Goal: Browse casually

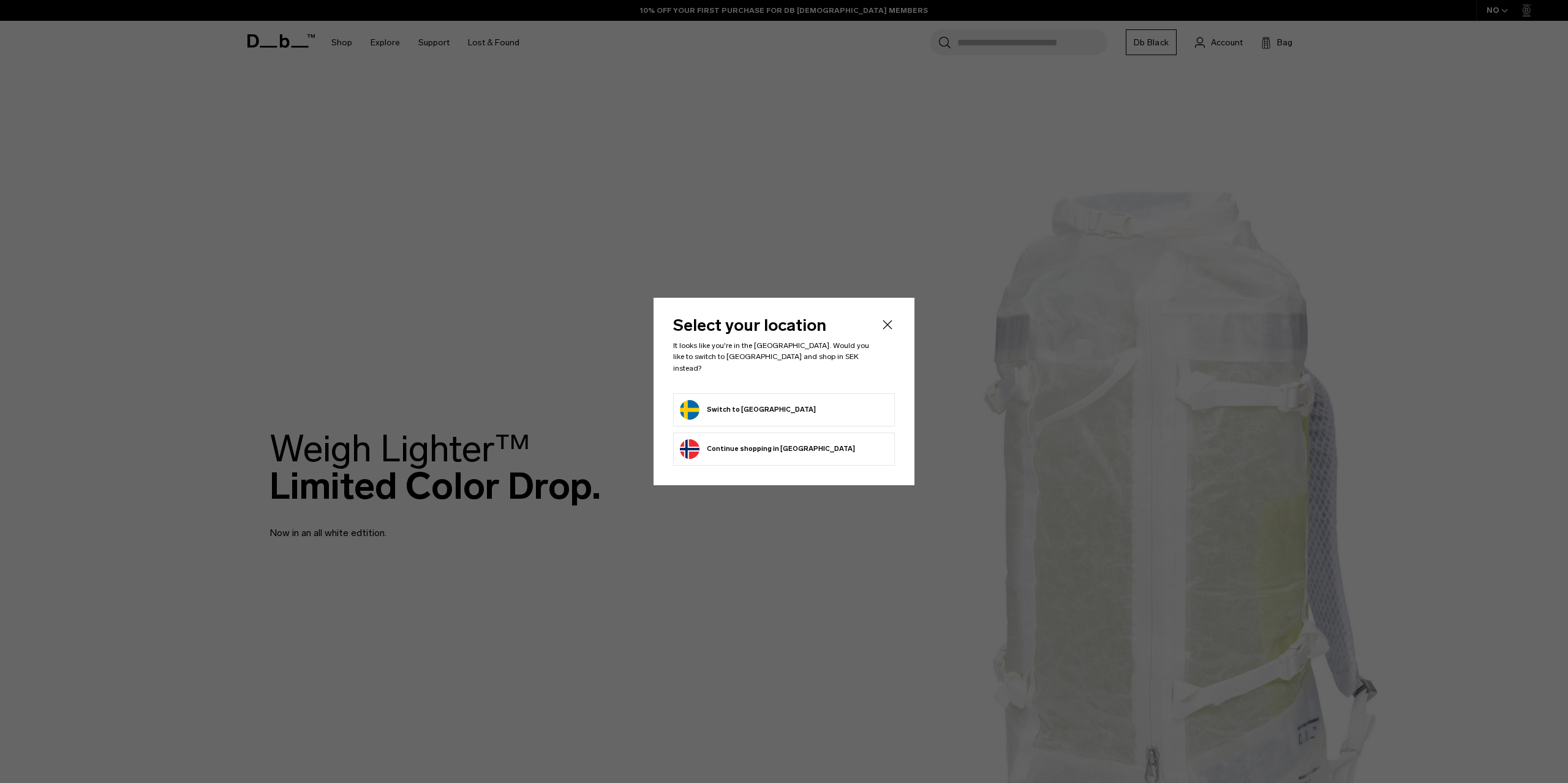
click at [755, 402] on button "Switch to Sweden" at bounding box center [747, 410] width 136 height 20
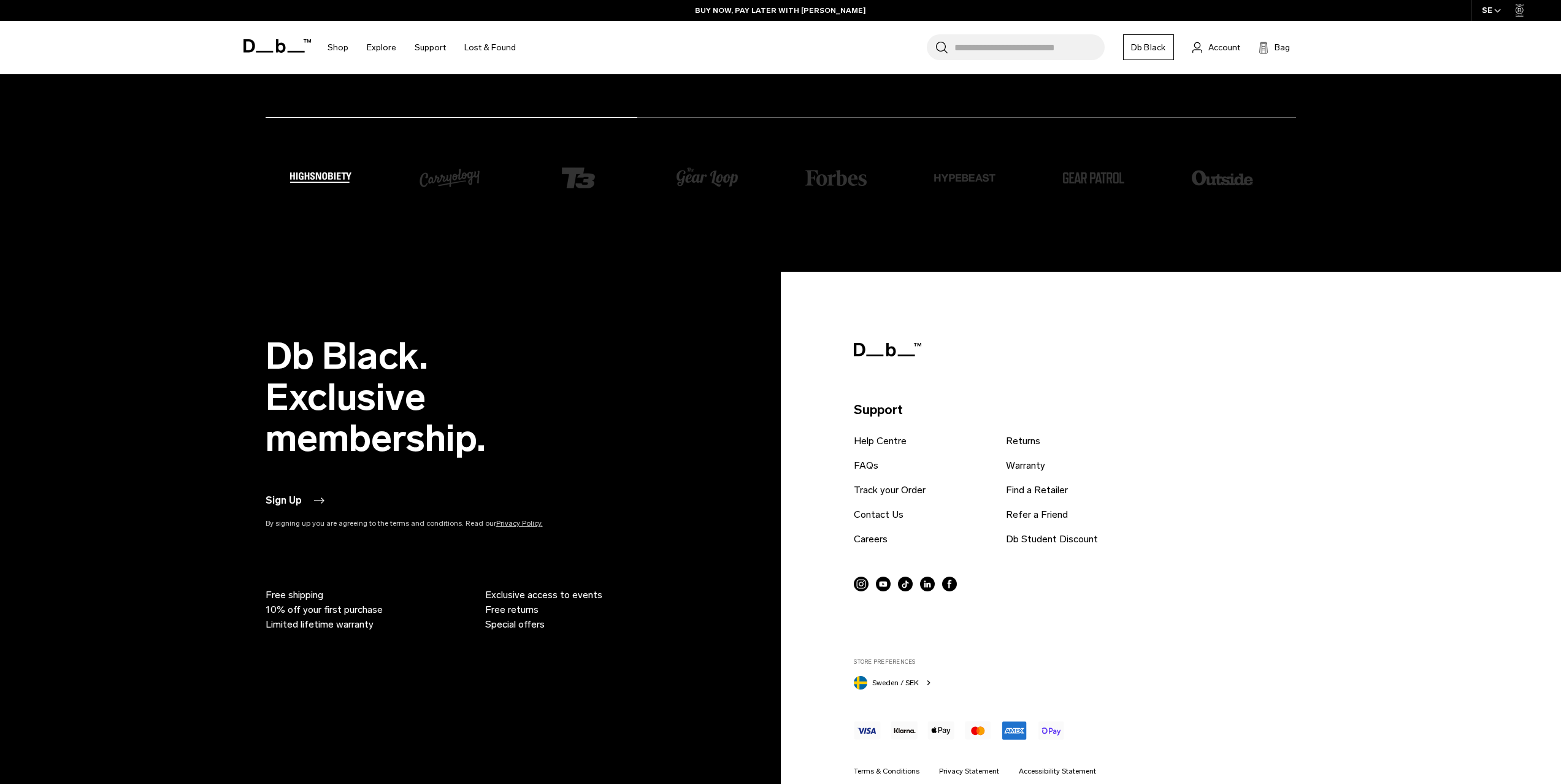
scroll to position [3644, 0]
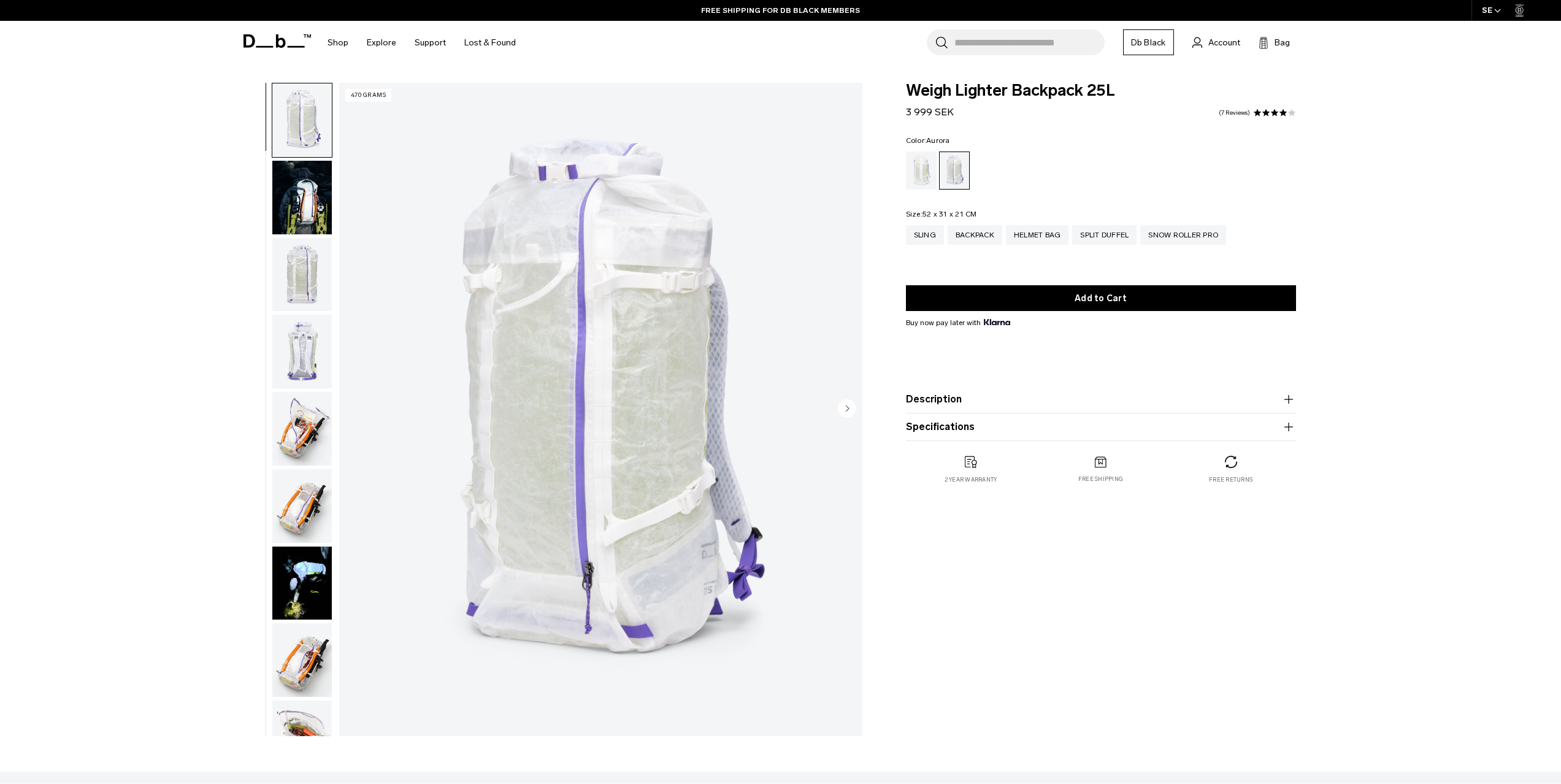
click at [314, 584] on img "button" at bounding box center [302, 583] width 60 height 74
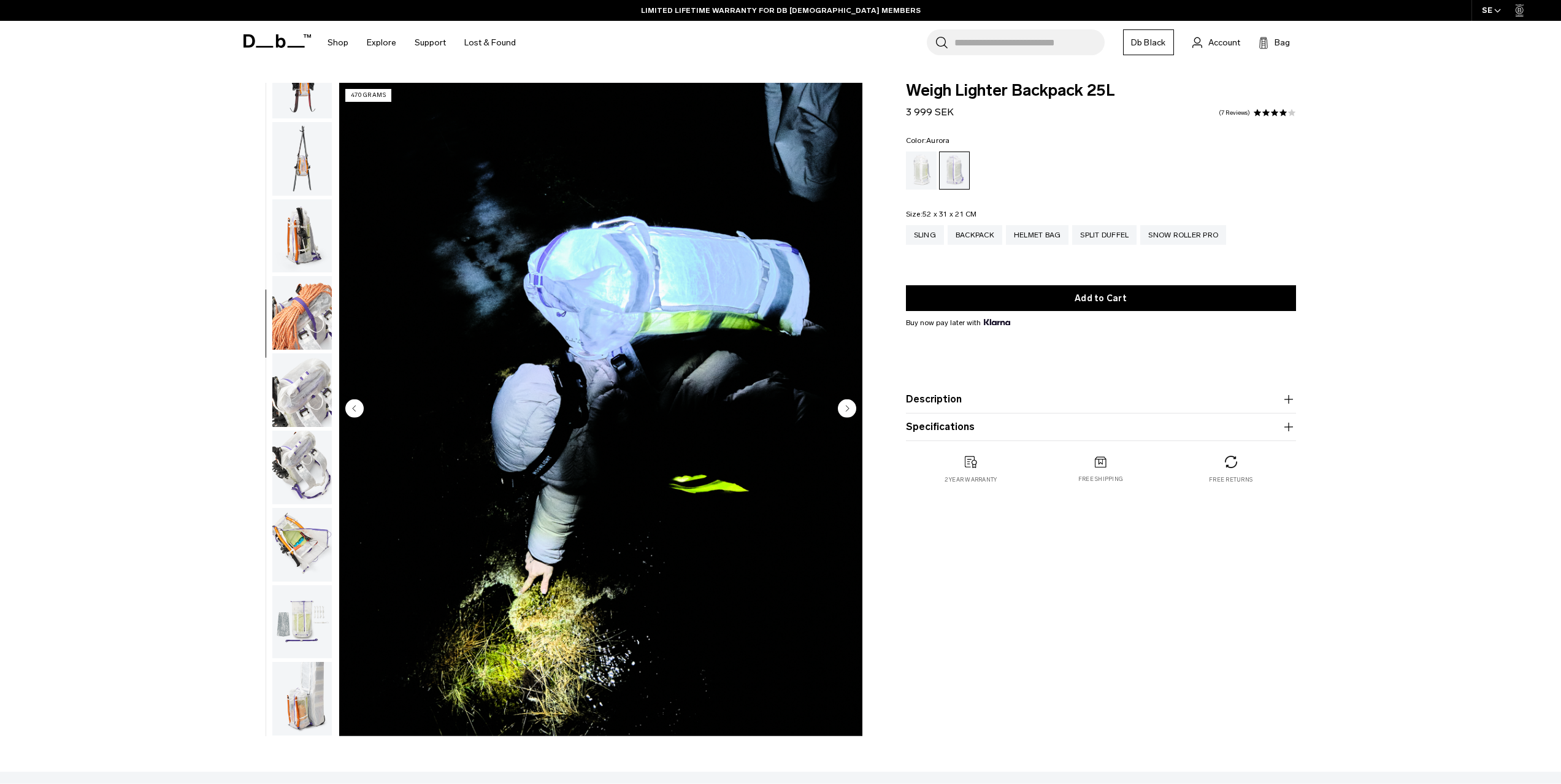
click at [317, 108] on img "button" at bounding box center [302, 82] width 60 height 74
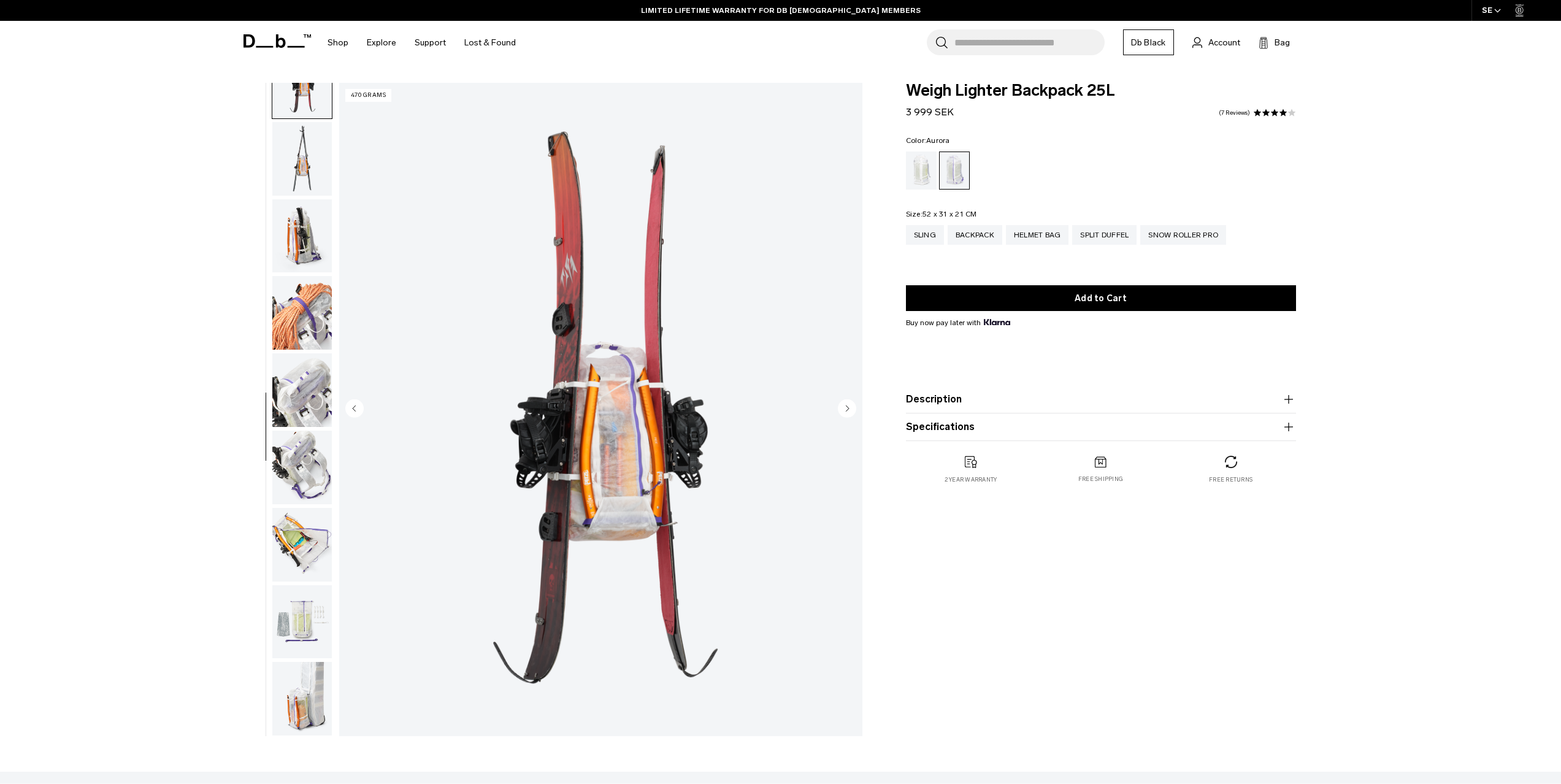
scroll to position [695, 0]
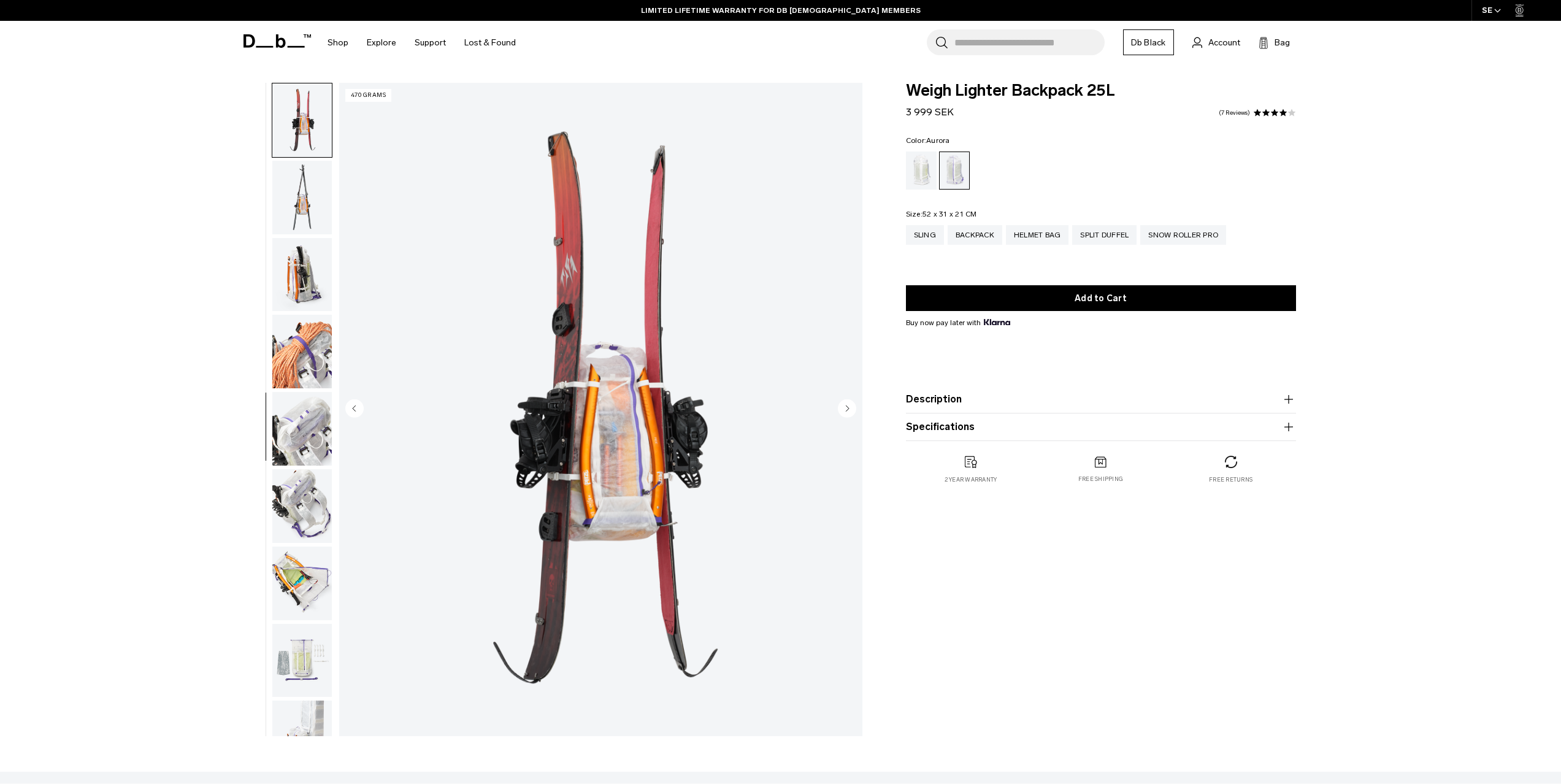
click at [308, 187] on img "button" at bounding box center [302, 197] width 60 height 74
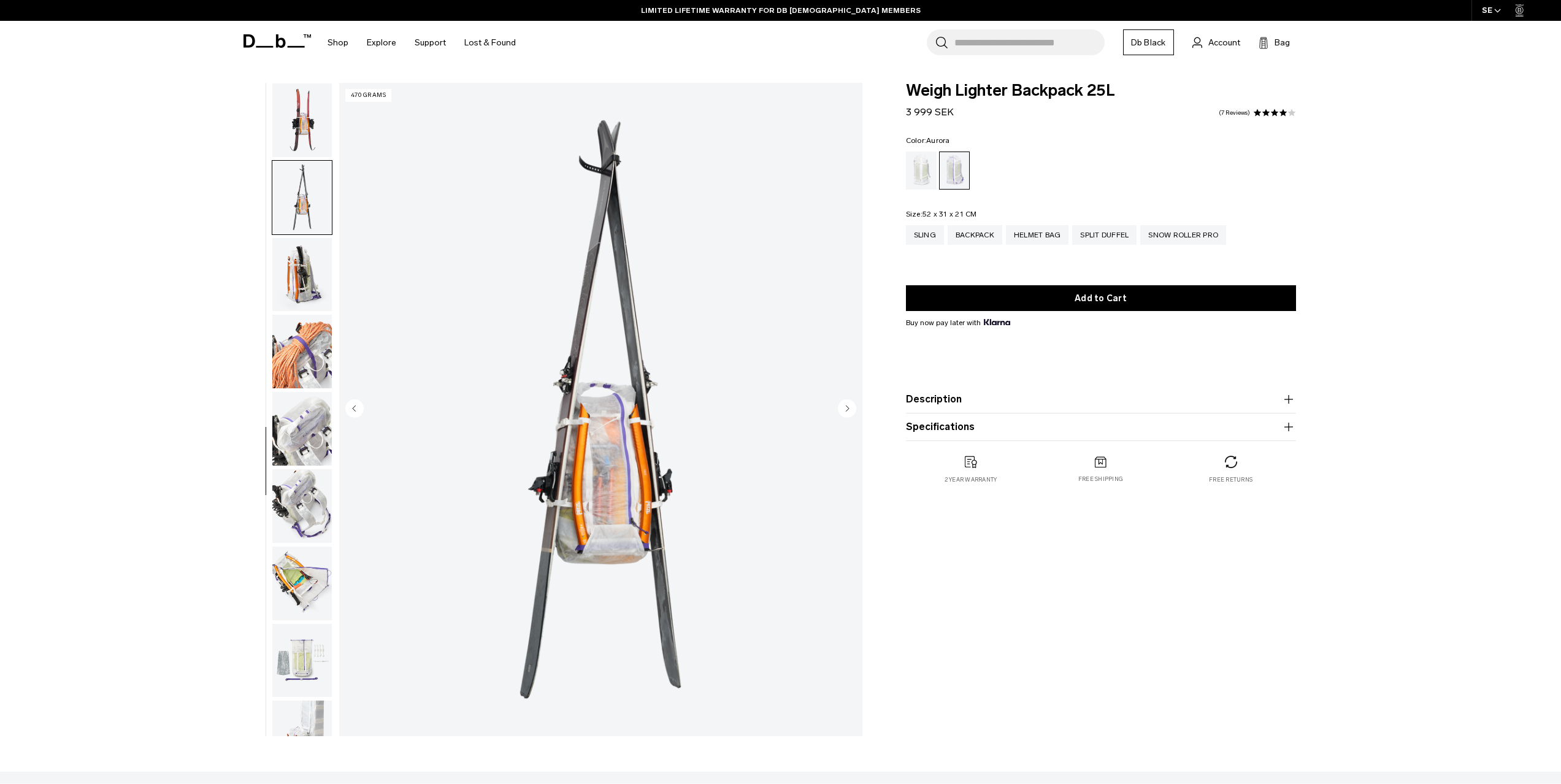
scroll to position [733, 0]
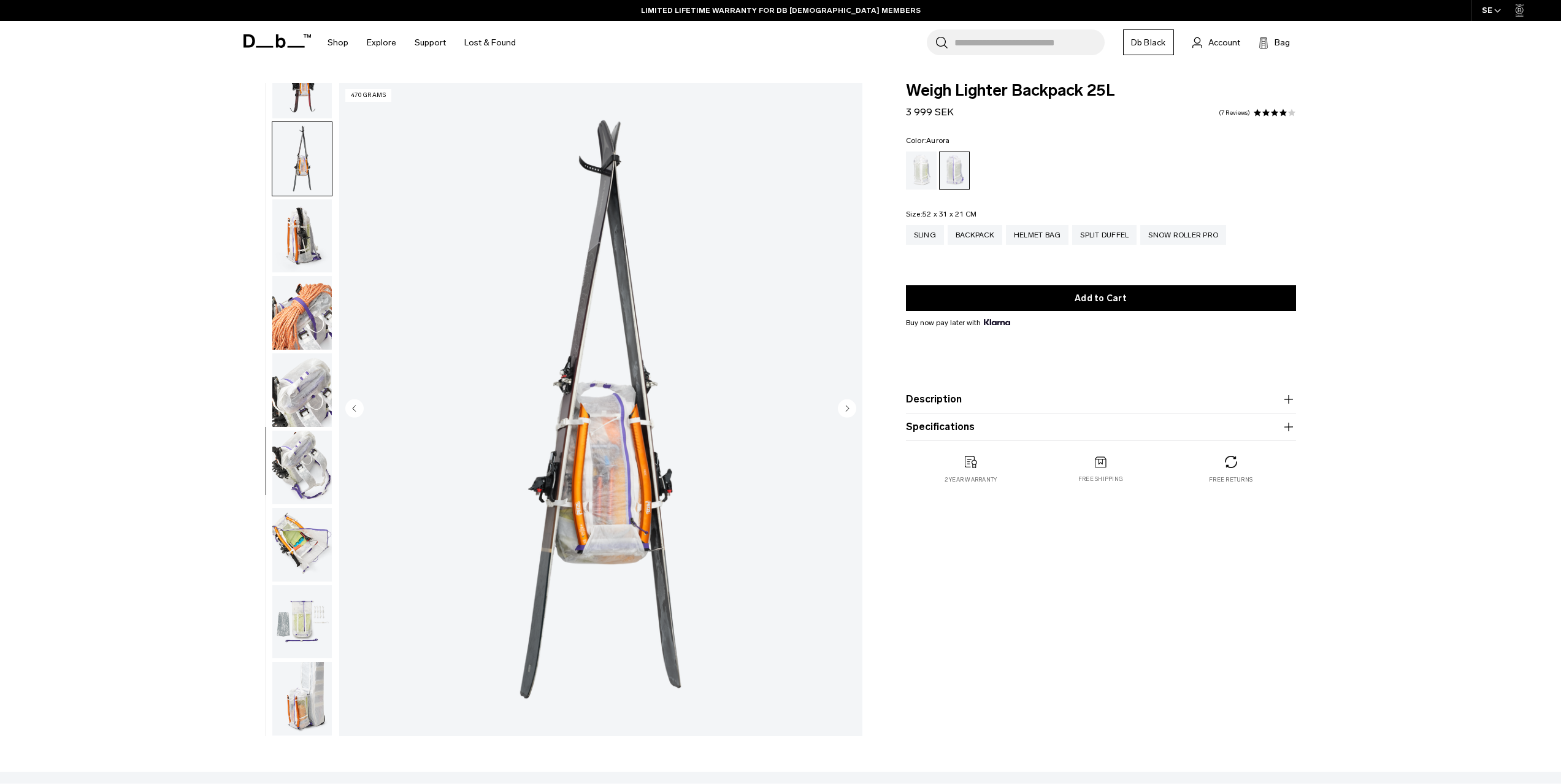
click at [307, 233] on img "button" at bounding box center [302, 236] width 60 height 74
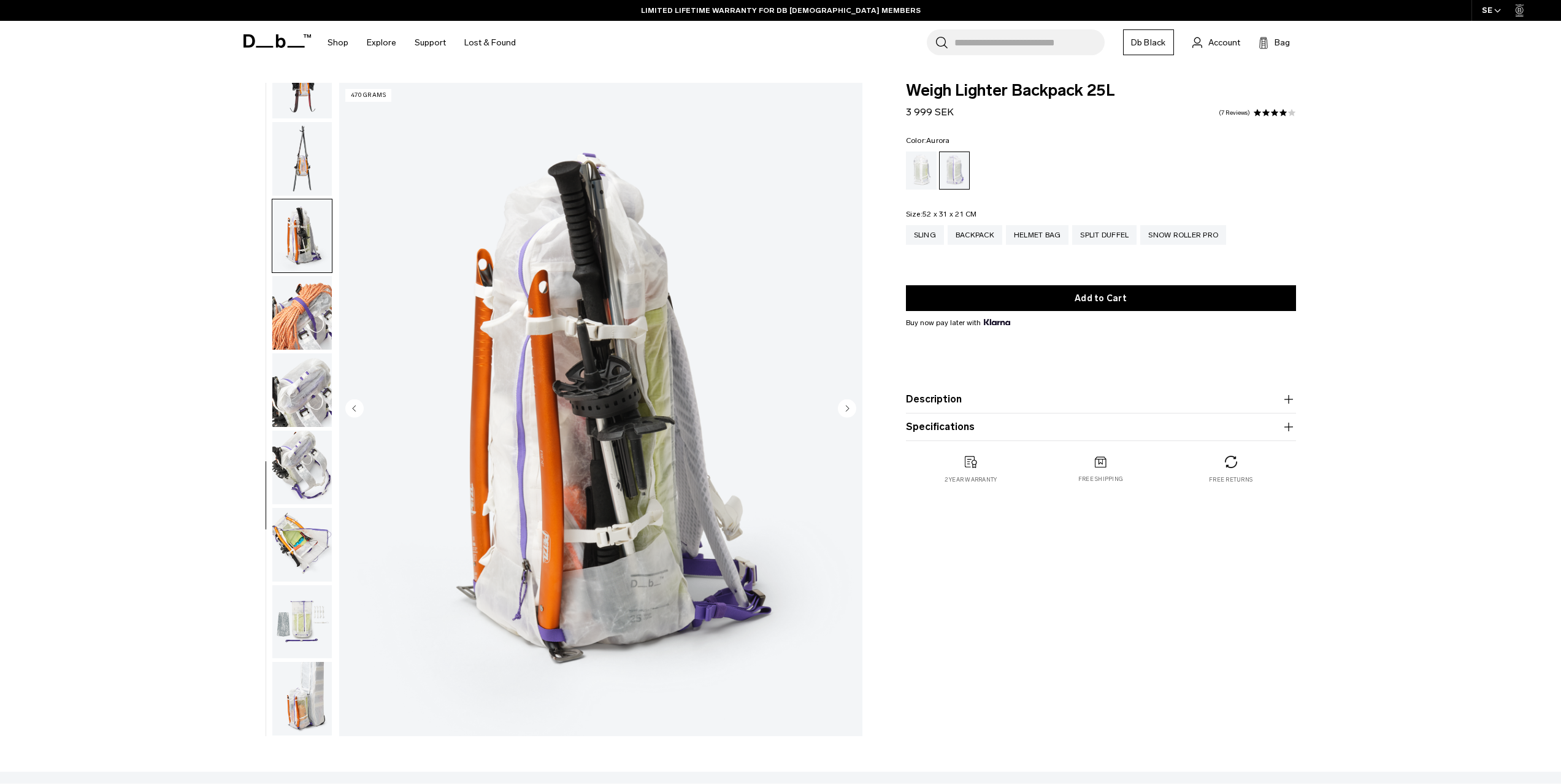
click at [315, 455] on img "button" at bounding box center [302, 467] width 60 height 74
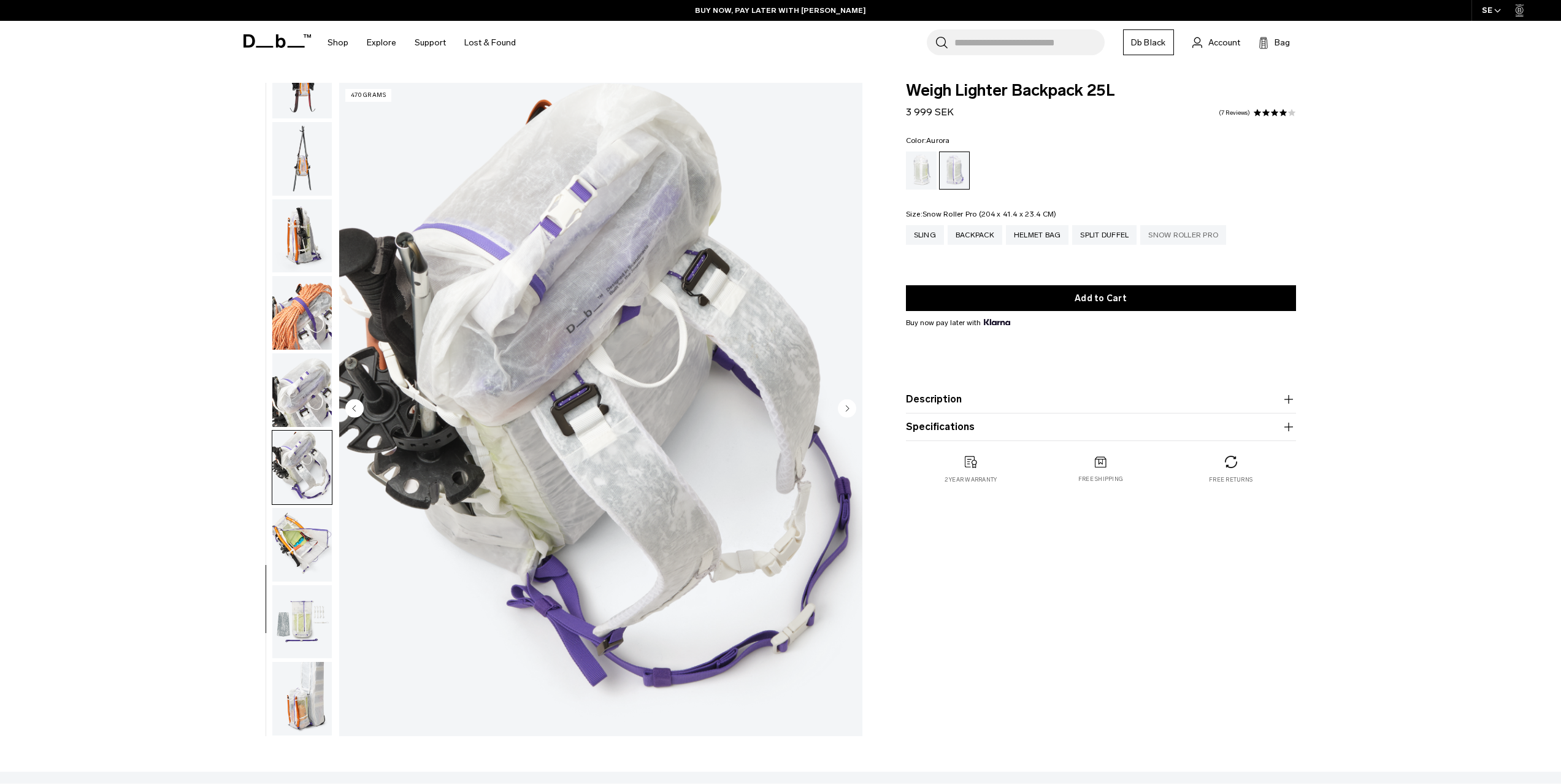
click at [1159, 235] on div "Snow Roller Pro" at bounding box center [1183, 235] width 86 height 20
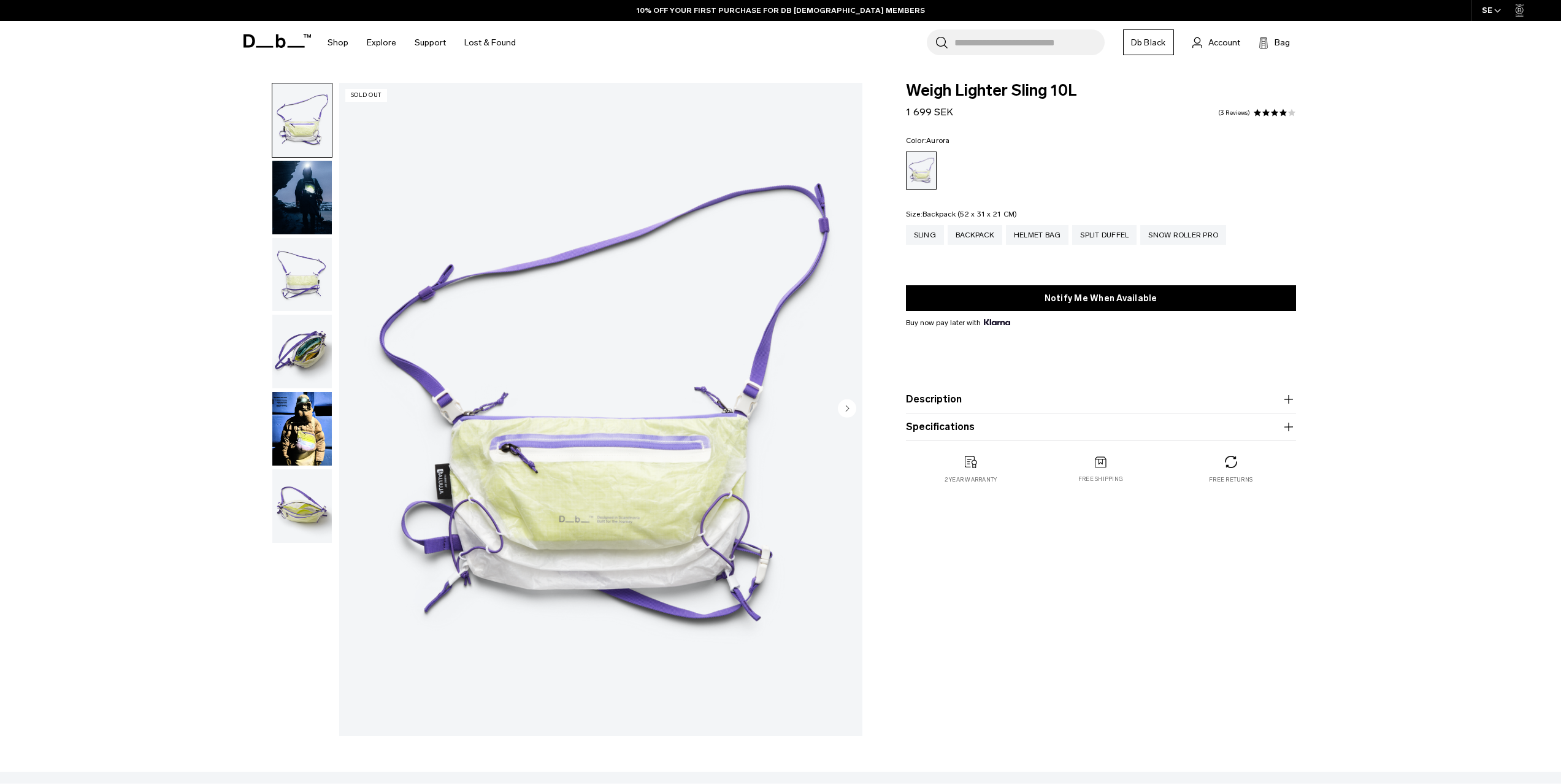
click at [979, 235] on div "Backpack" at bounding box center [975, 235] width 54 height 20
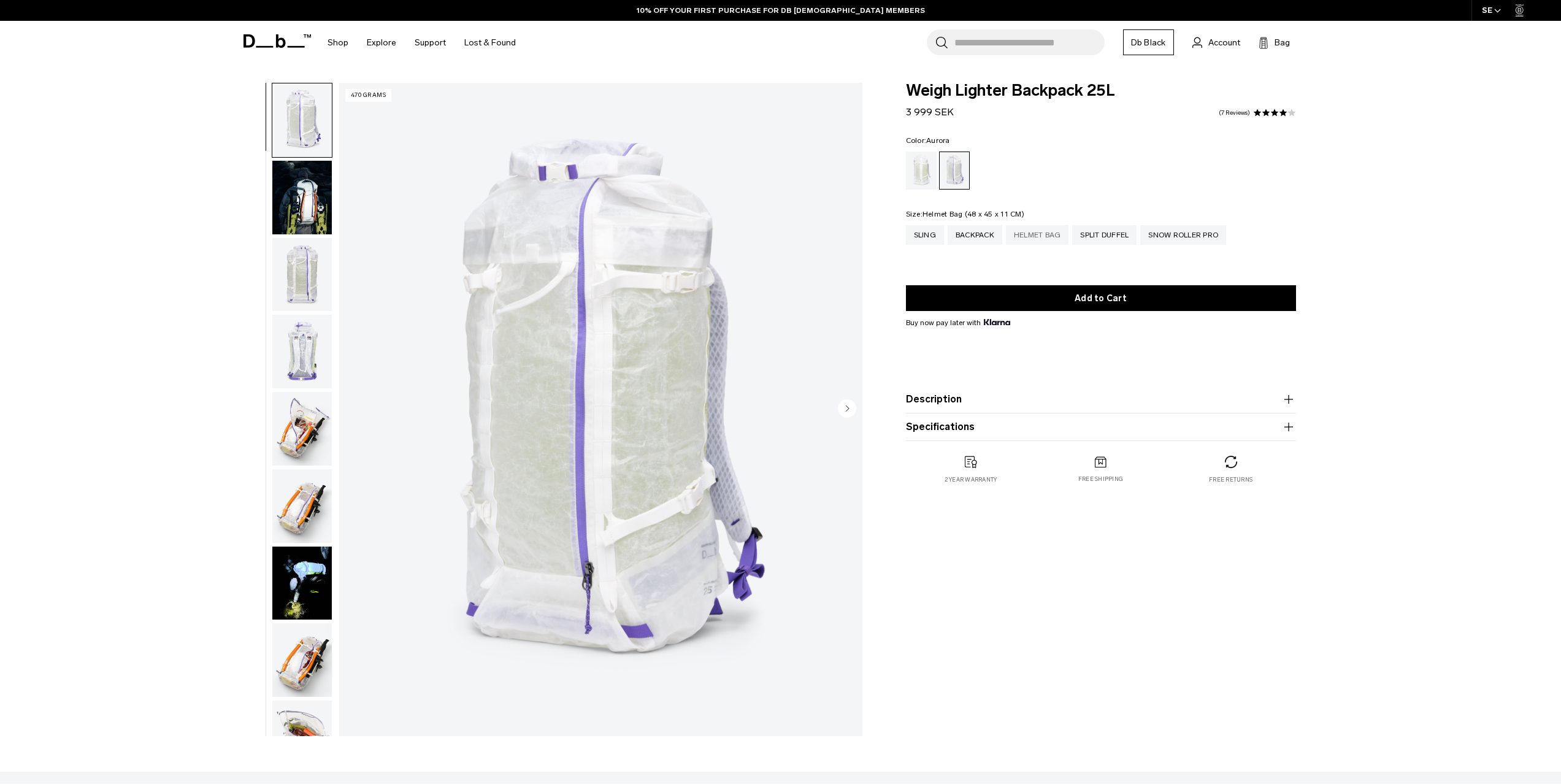
click at [1049, 227] on div "Helmet Bag" at bounding box center [1037, 235] width 63 height 20
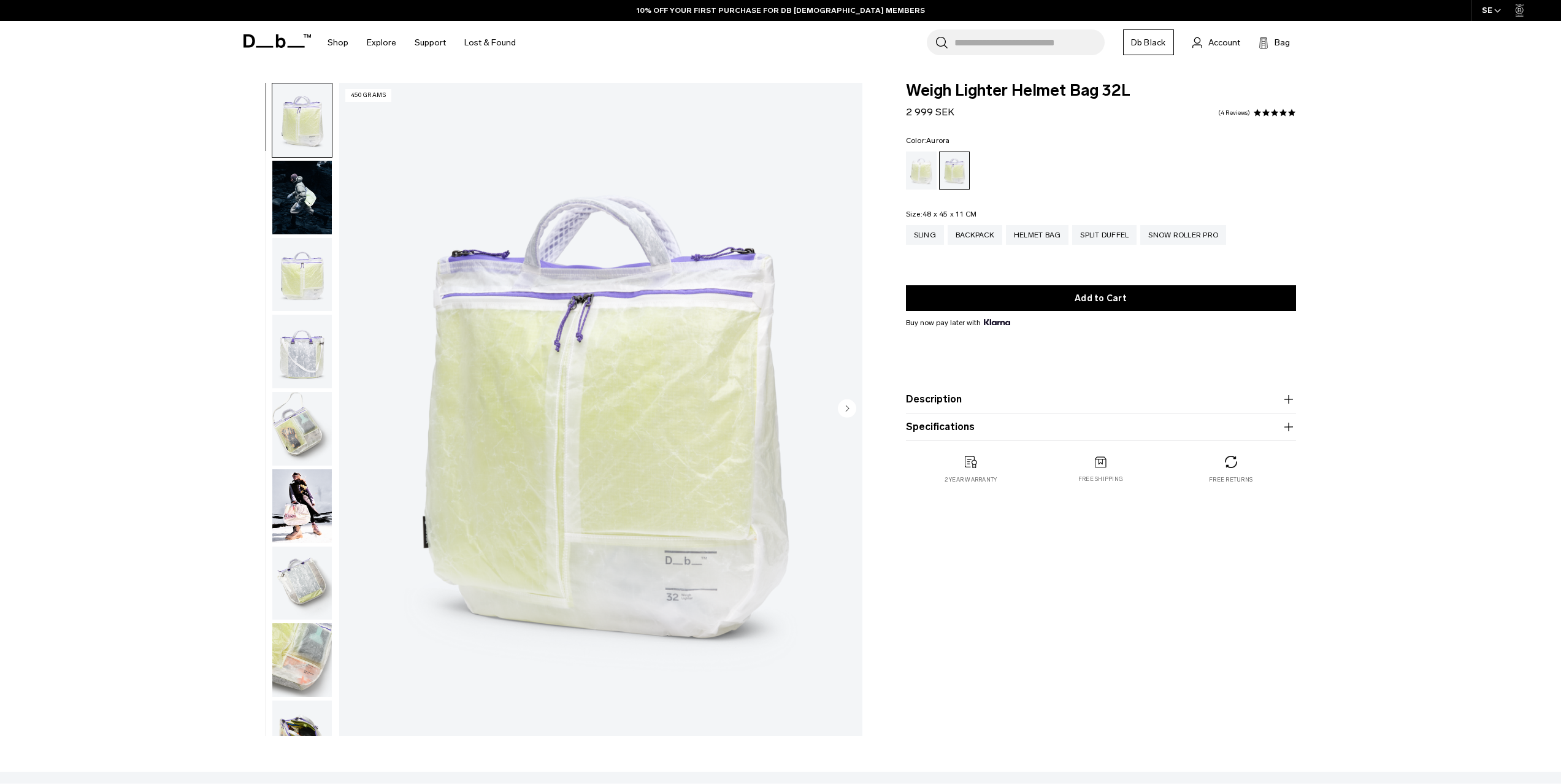
click at [295, 437] on img "button" at bounding box center [302, 428] width 60 height 74
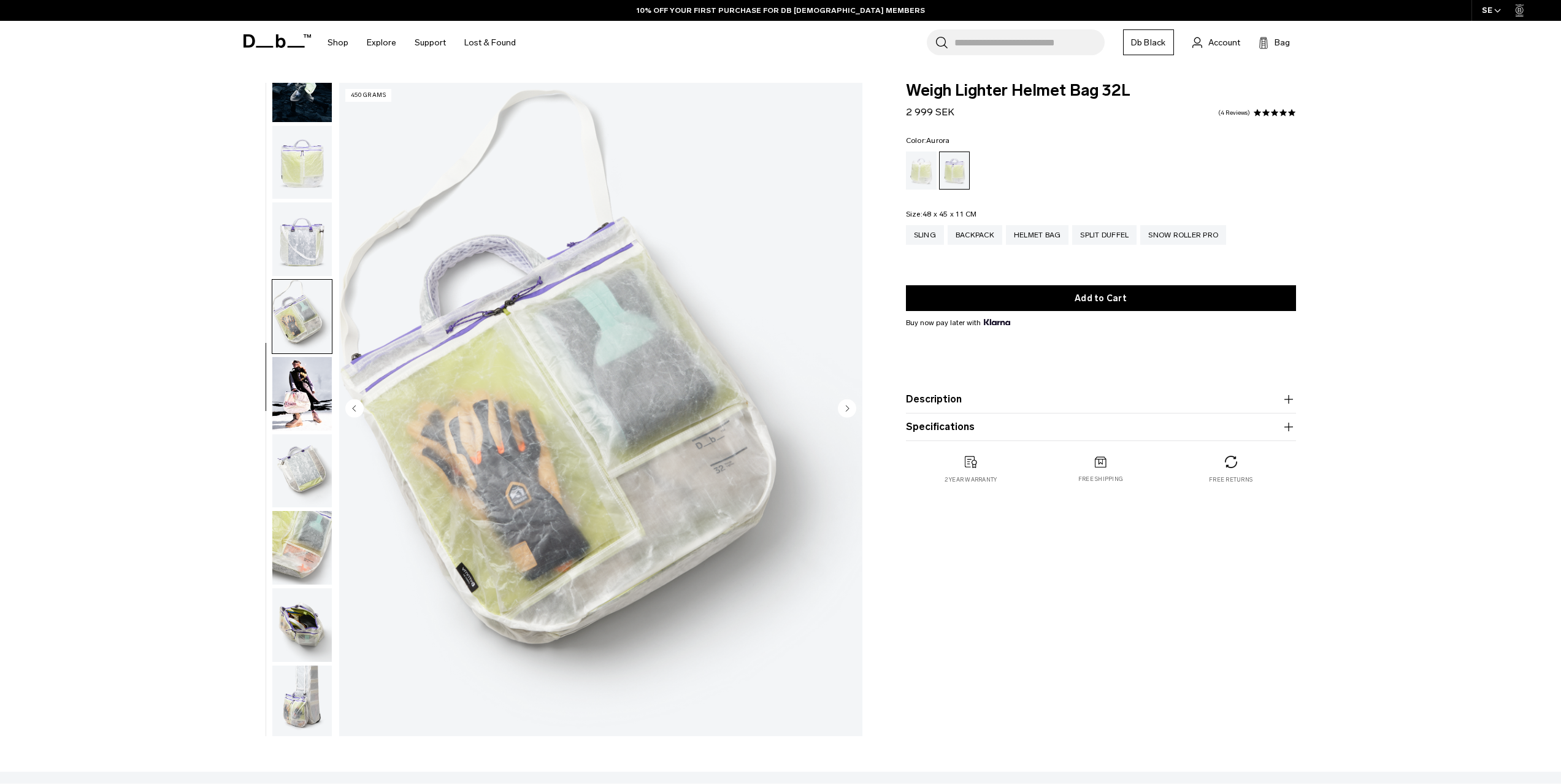
scroll to position [116, 0]
click at [295, 402] on img "button" at bounding box center [302, 390] width 60 height 74
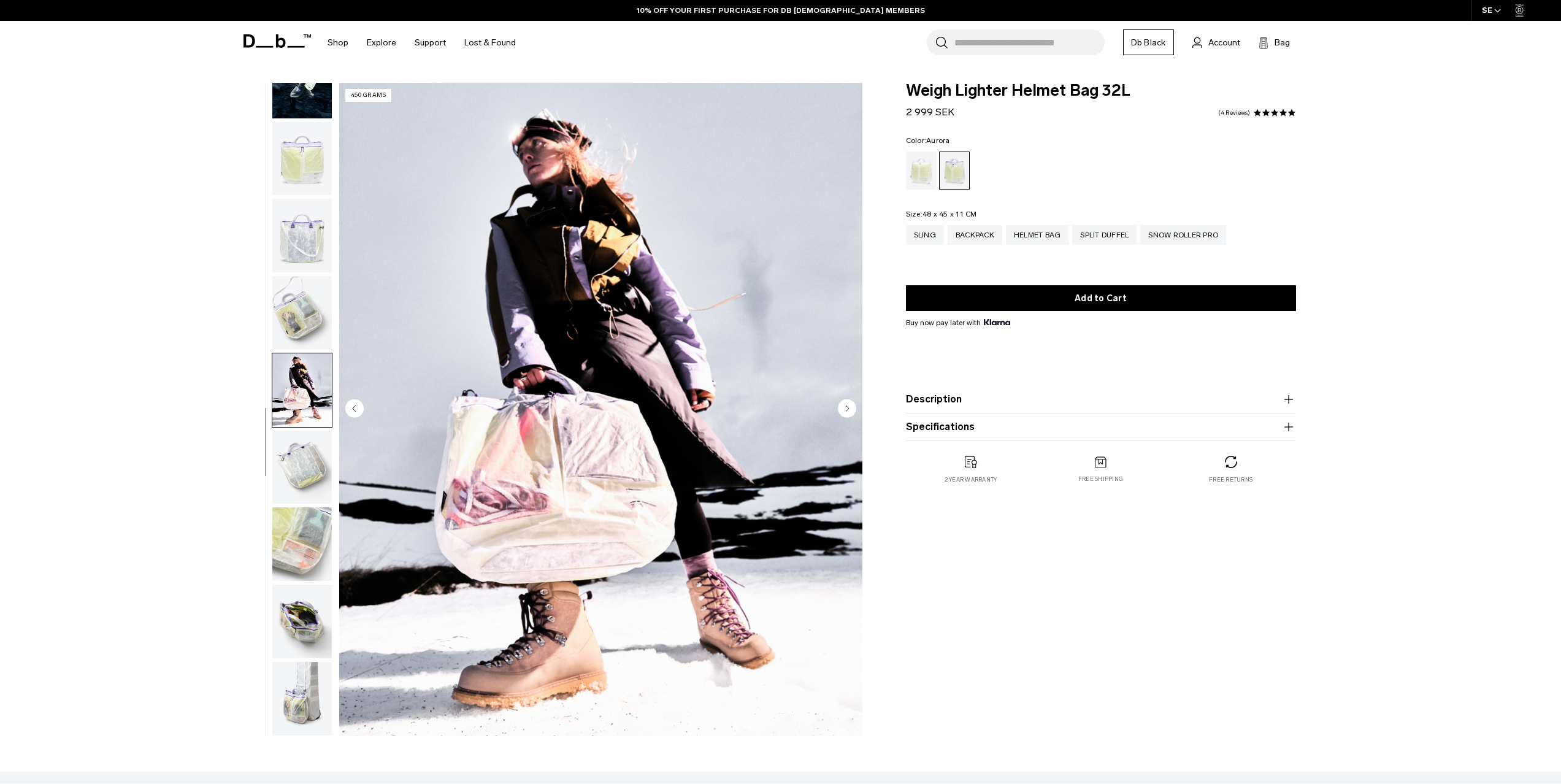
click at [296, 461] on img "button" at bounding box center [302, 467] width 60 height 74
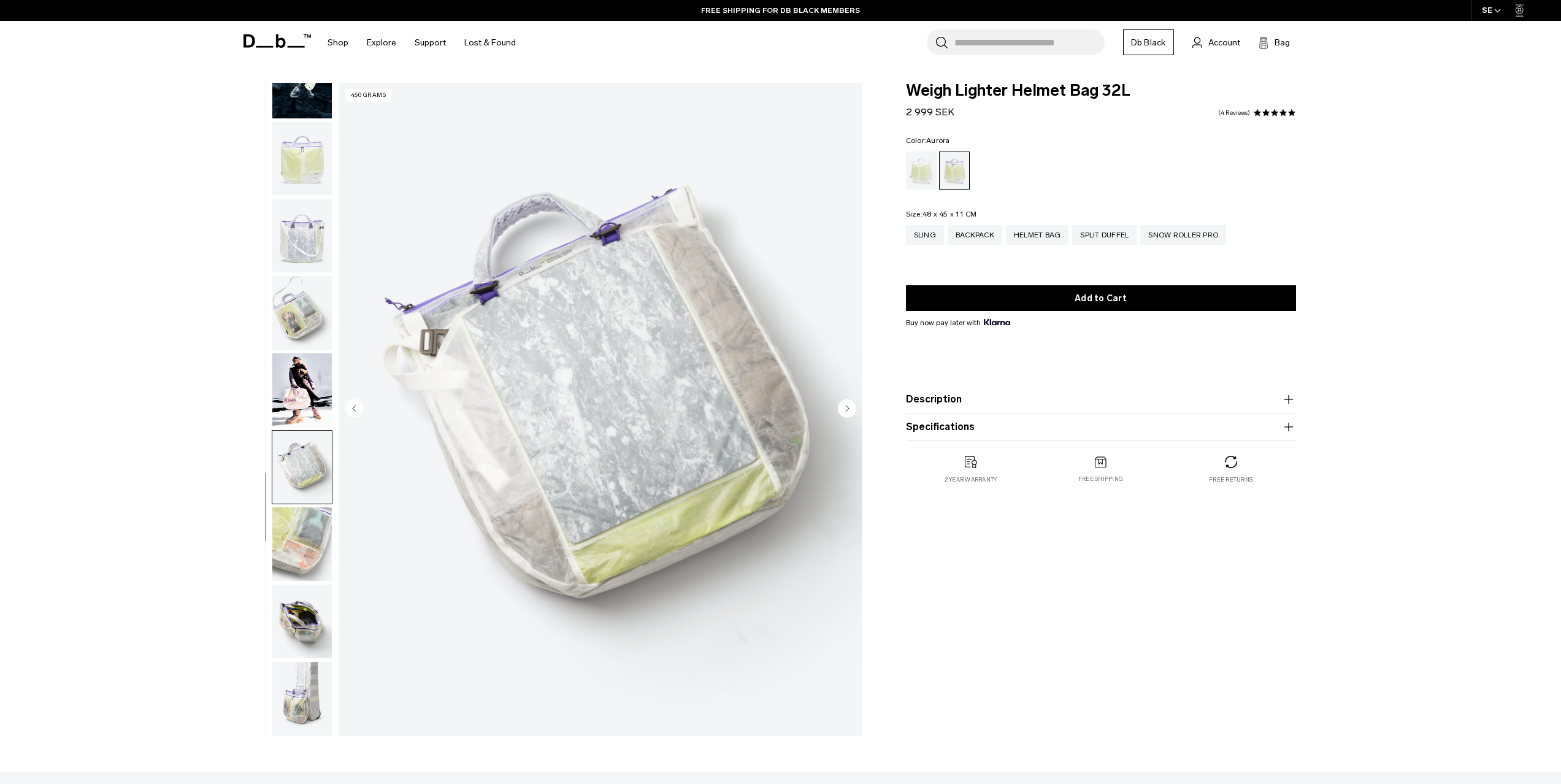
click at [273, 41] on icon at bounding box center [277, 41] width 68 height 13
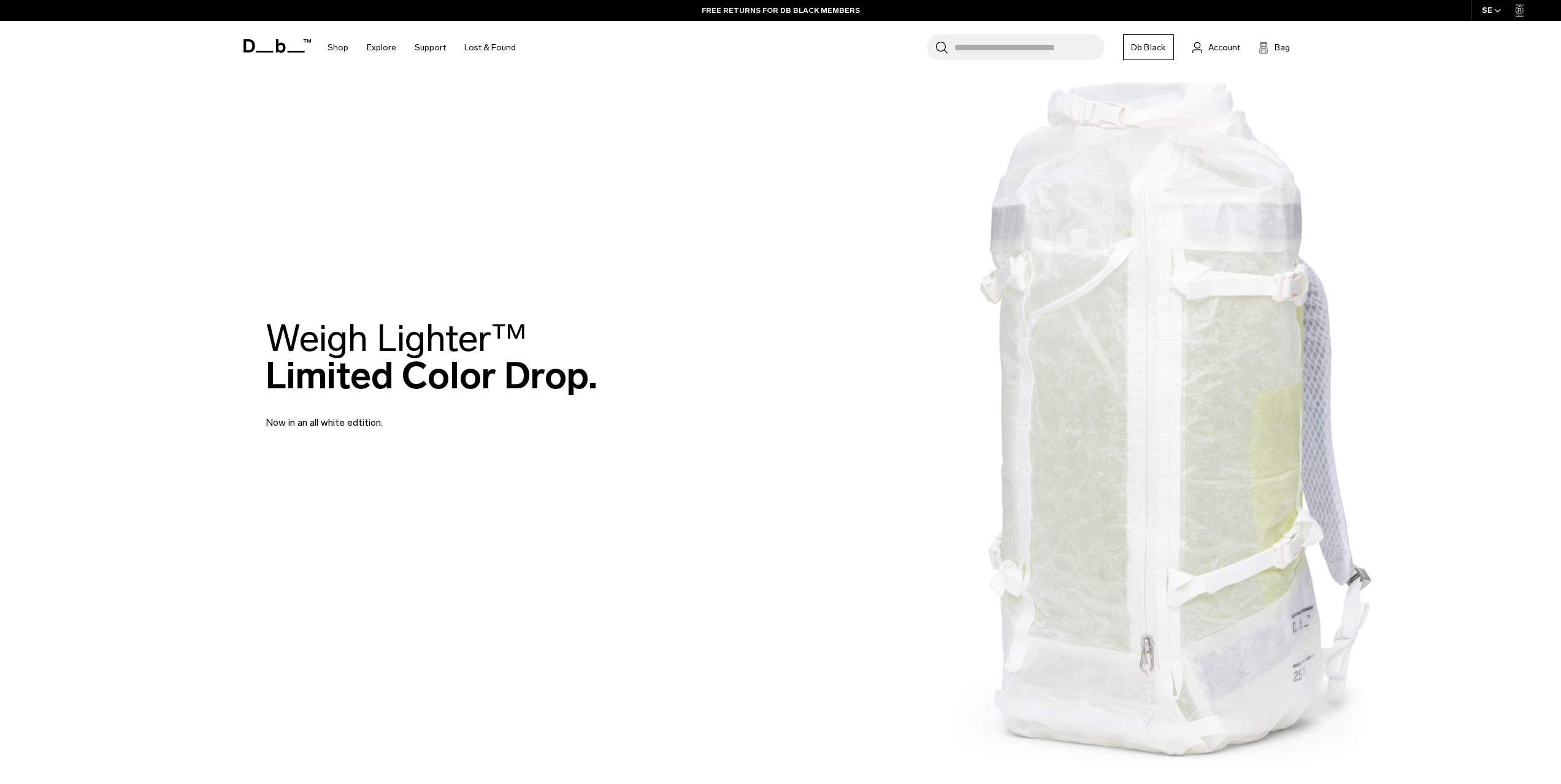
scroll to position [127, 0]
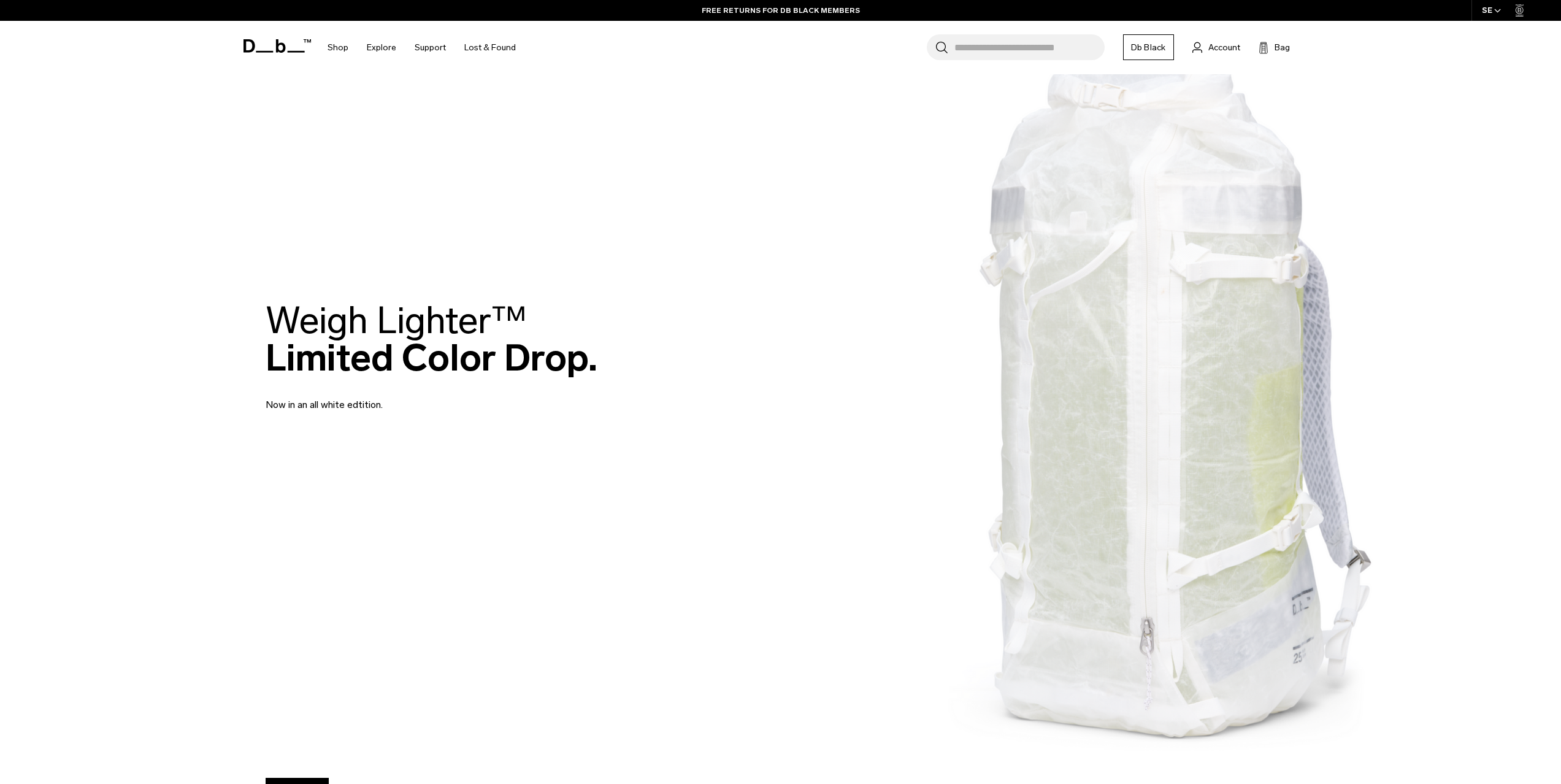
click at [1112, 469] on img at bounding box center [780, 357] width 1561 height 967
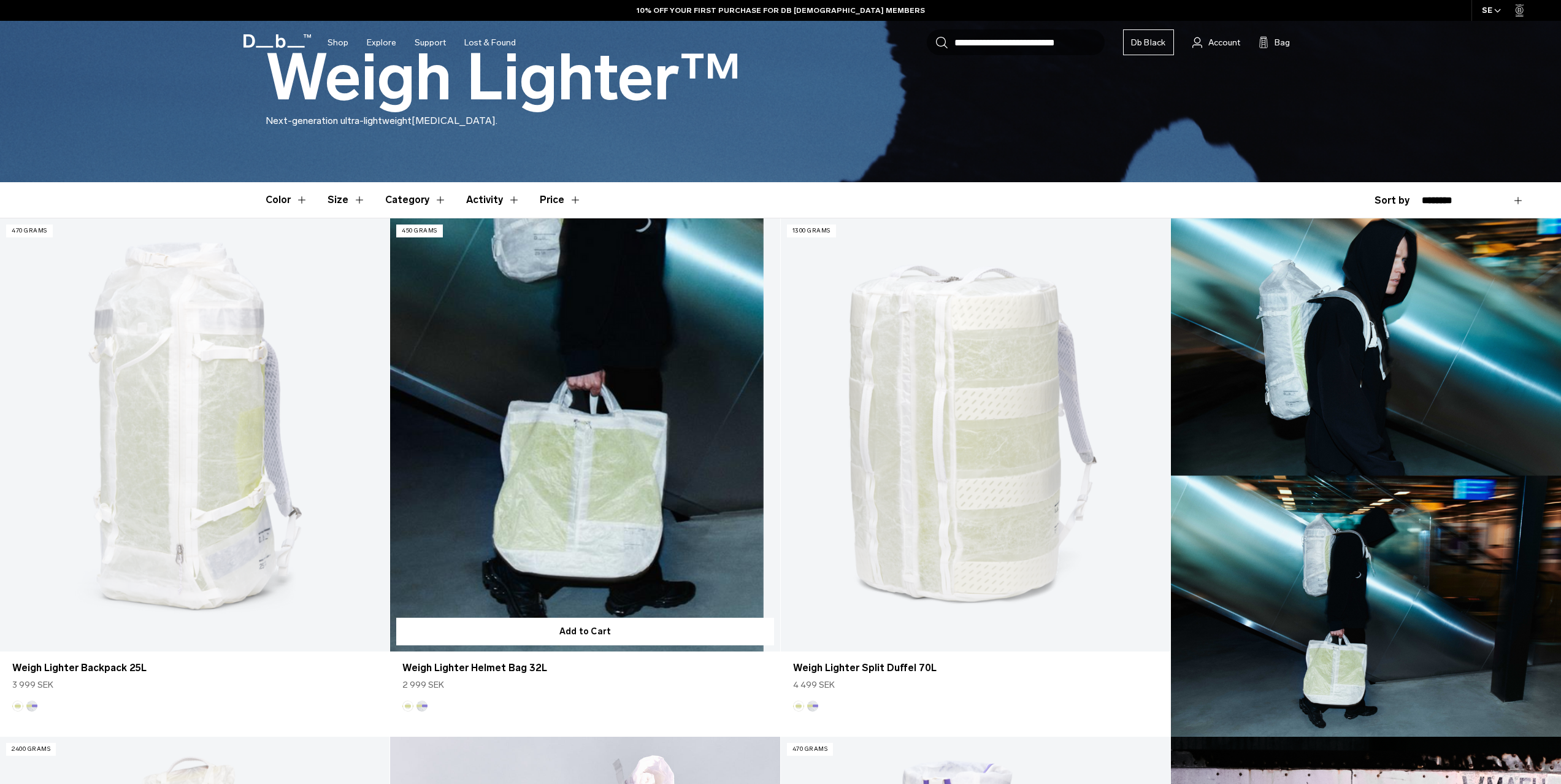
scroll to position [219, 0]
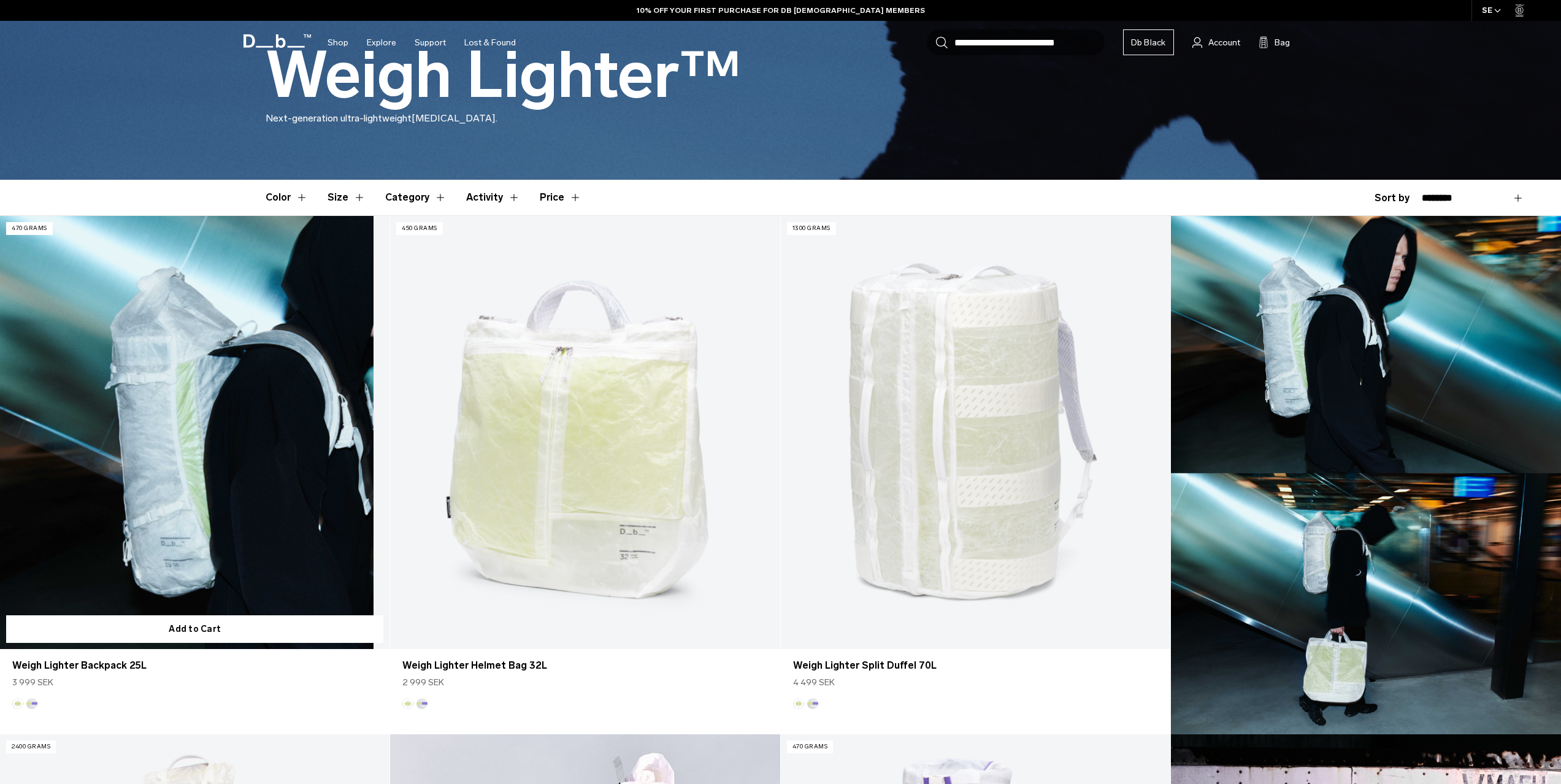
click at [29, 702] on button "Aurora" at bounding box center [32, 703] width 11 height 11
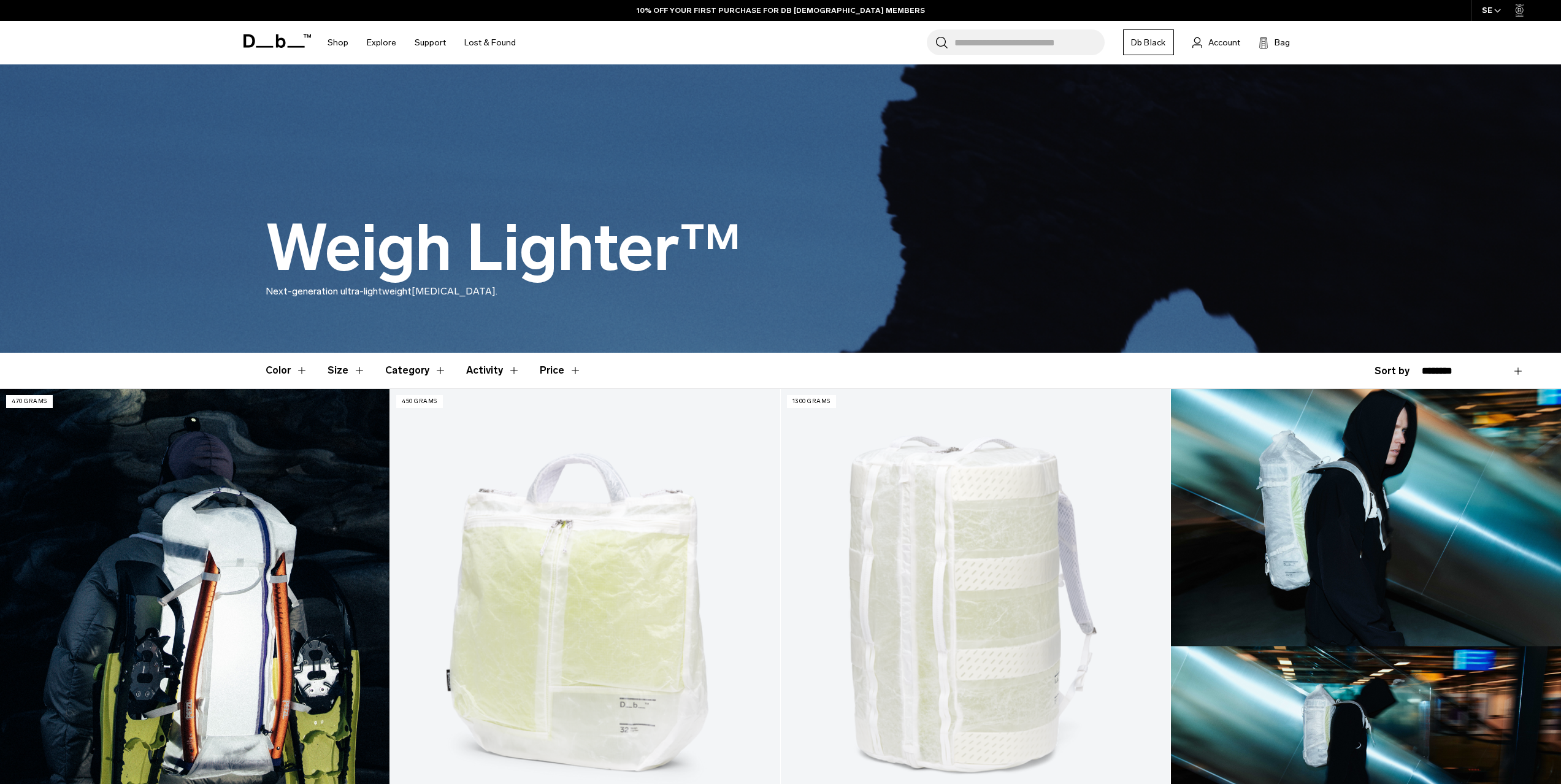
scroll to position [0, 0]
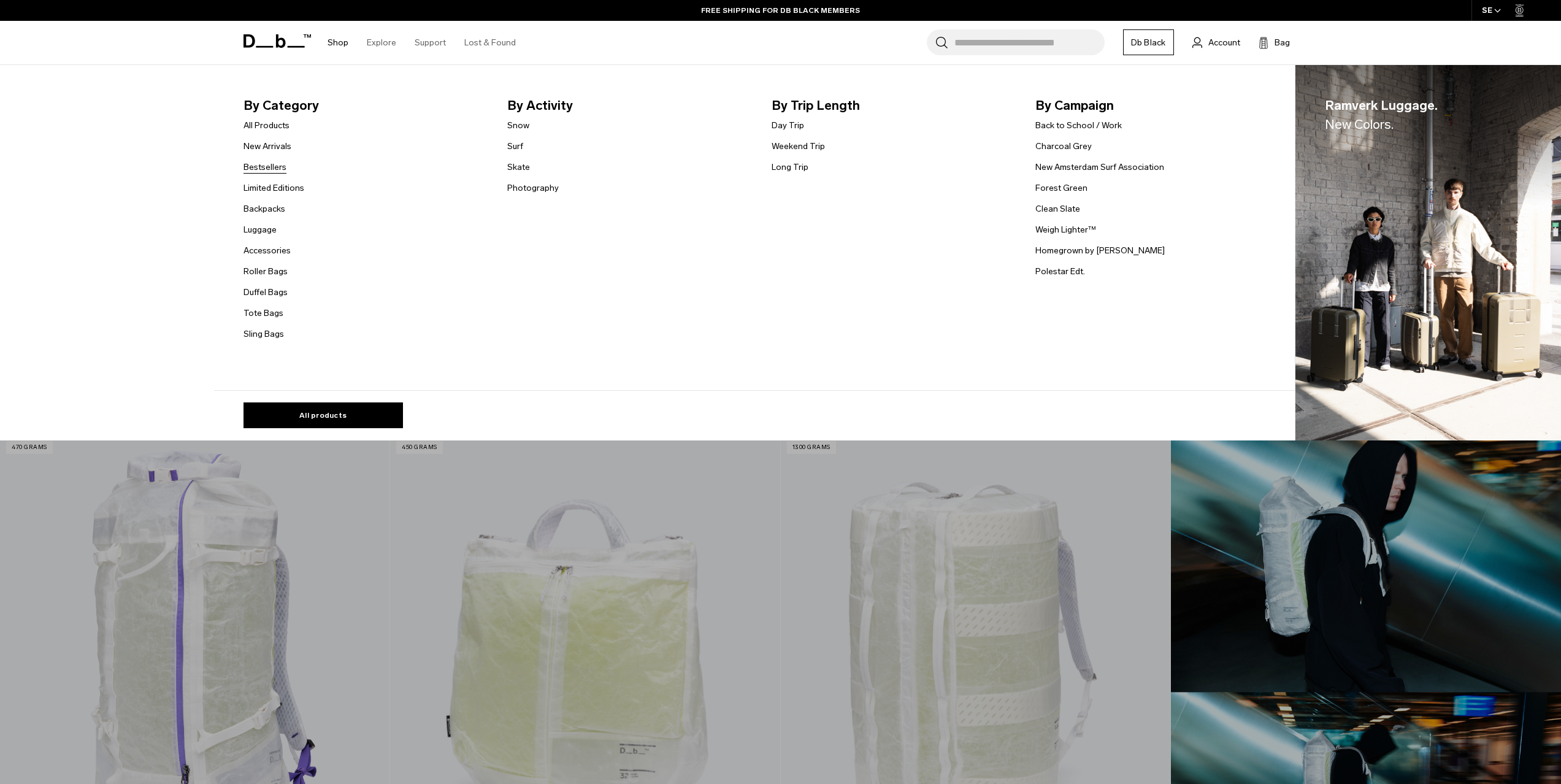
click at [266, 170] on link "Bestsellers" at bounding box center [264, 166] width 43 height 13
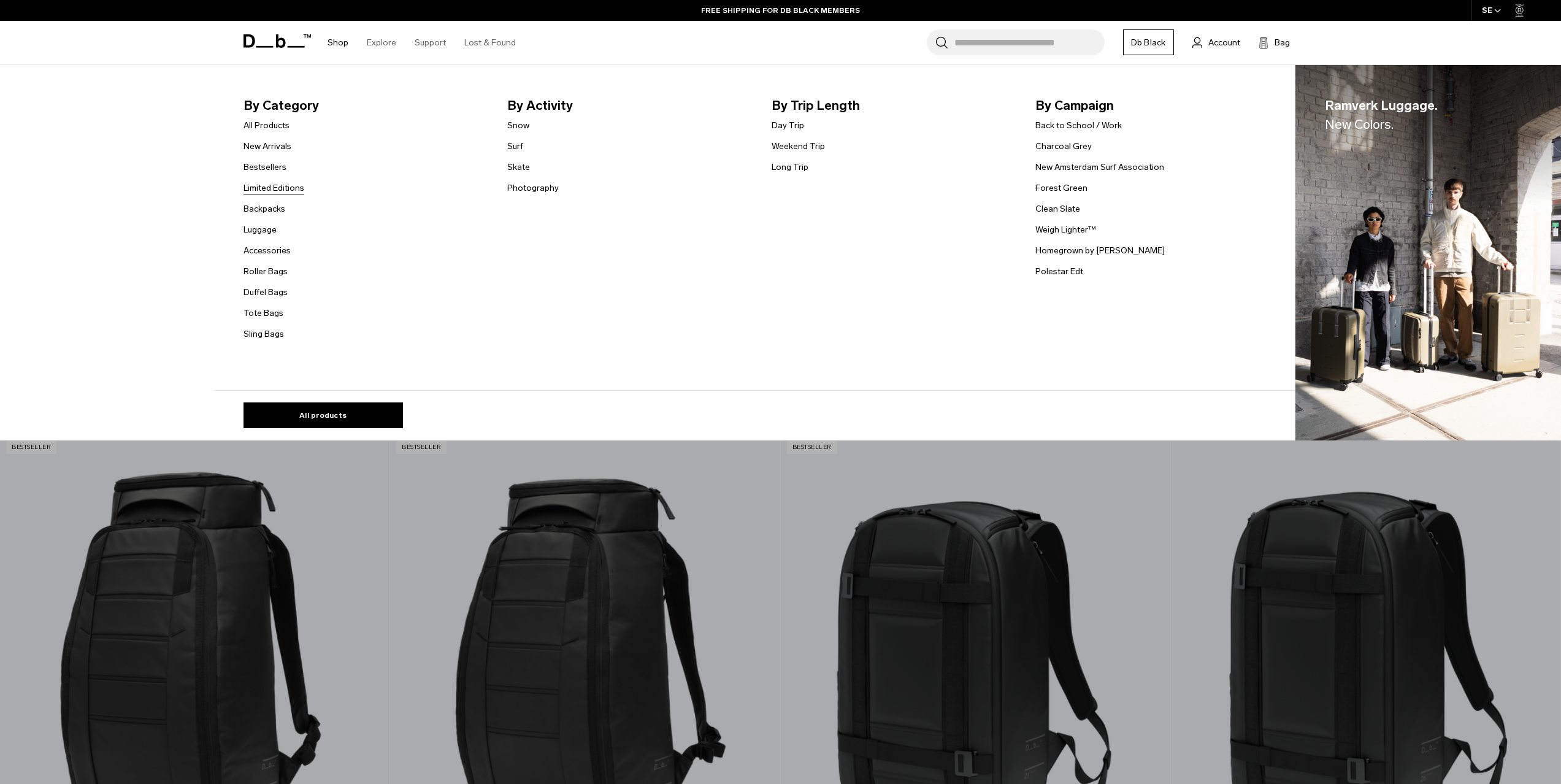
click at [272, 186] on link "Limited Editions" at bounding box center [274, 188] width 61 height 13
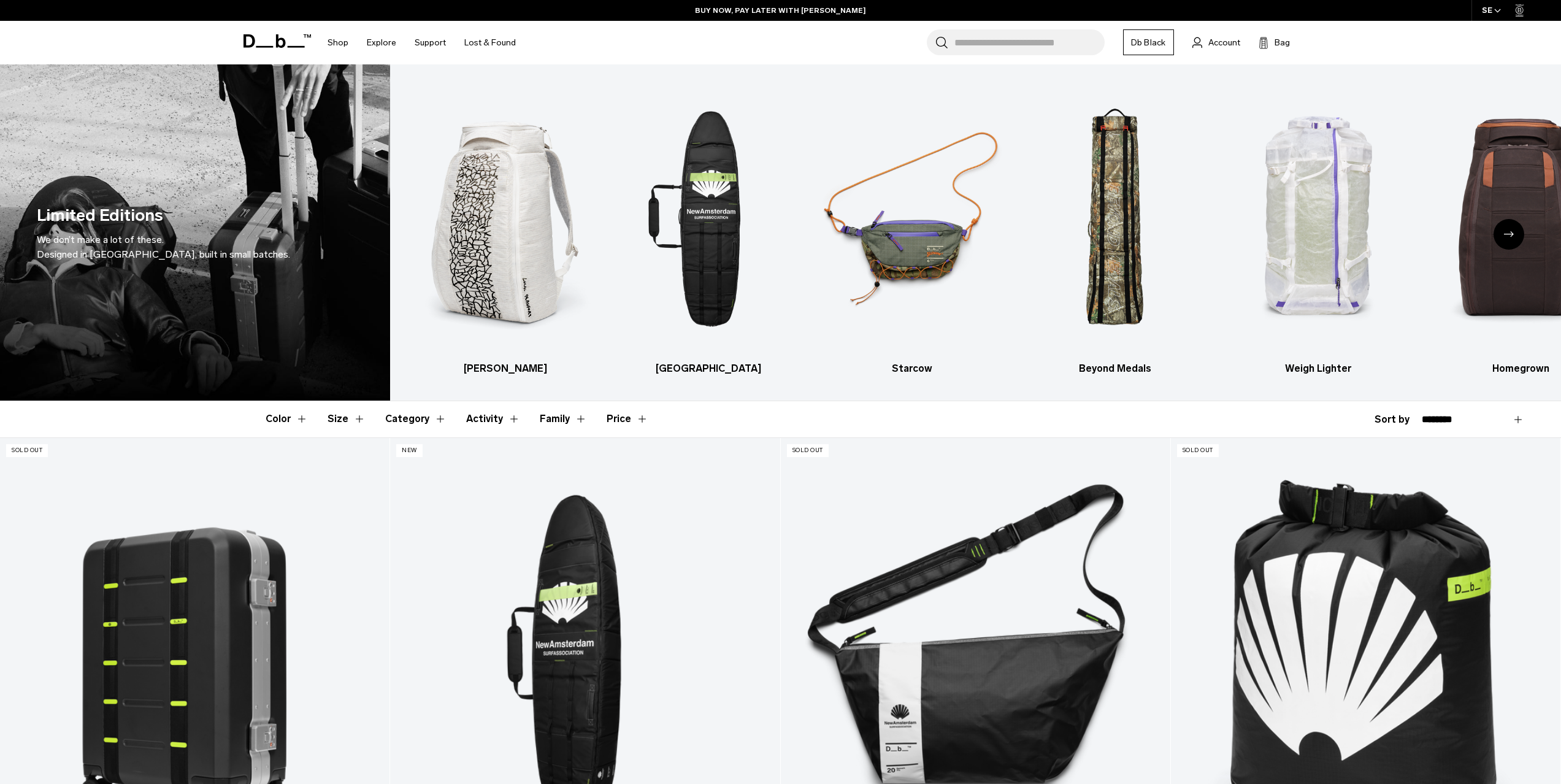
click at [300, 46] on icon at bounding box center [296, 46] width 17 height 2
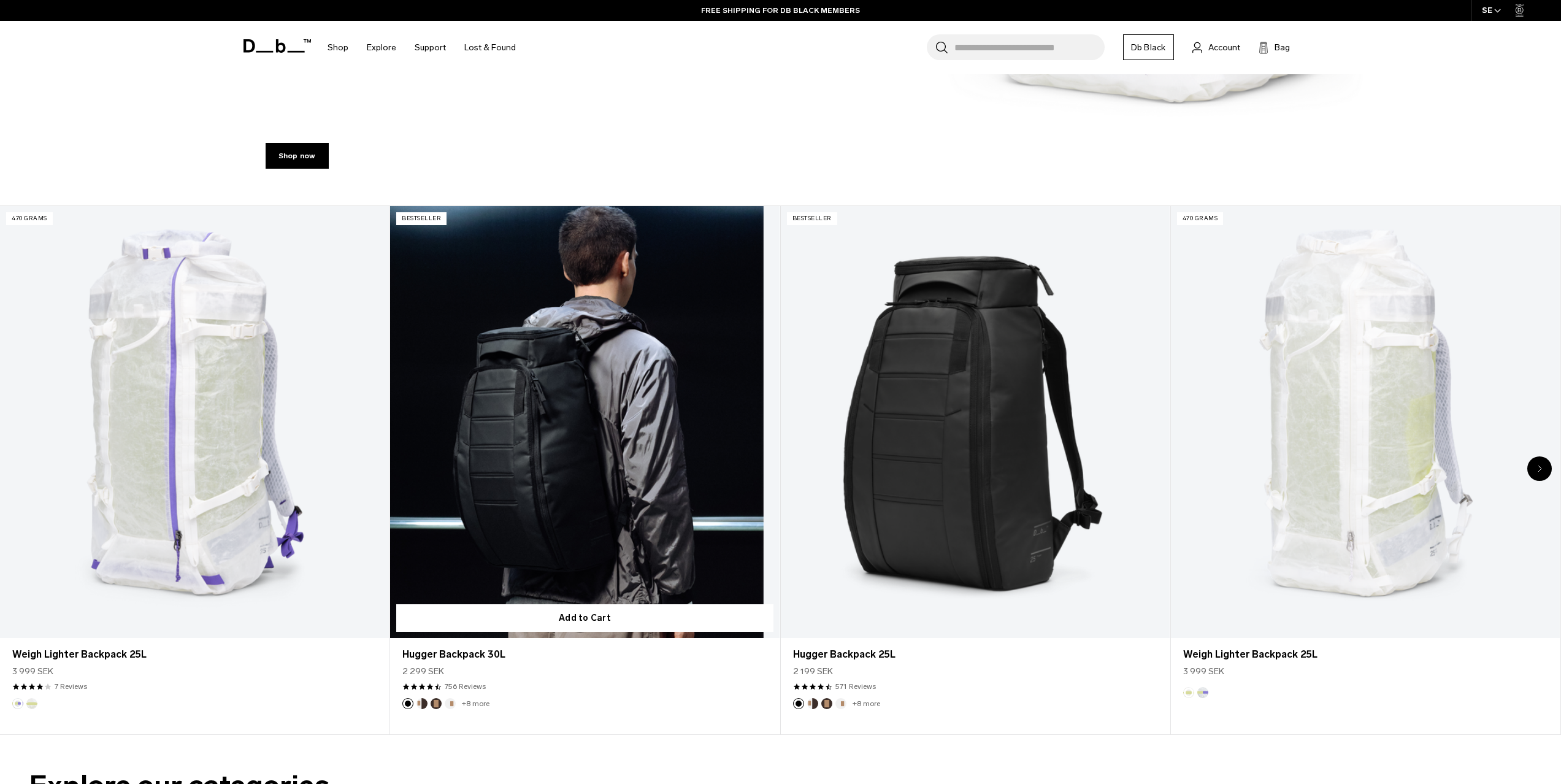
scroll to position [762, 0]
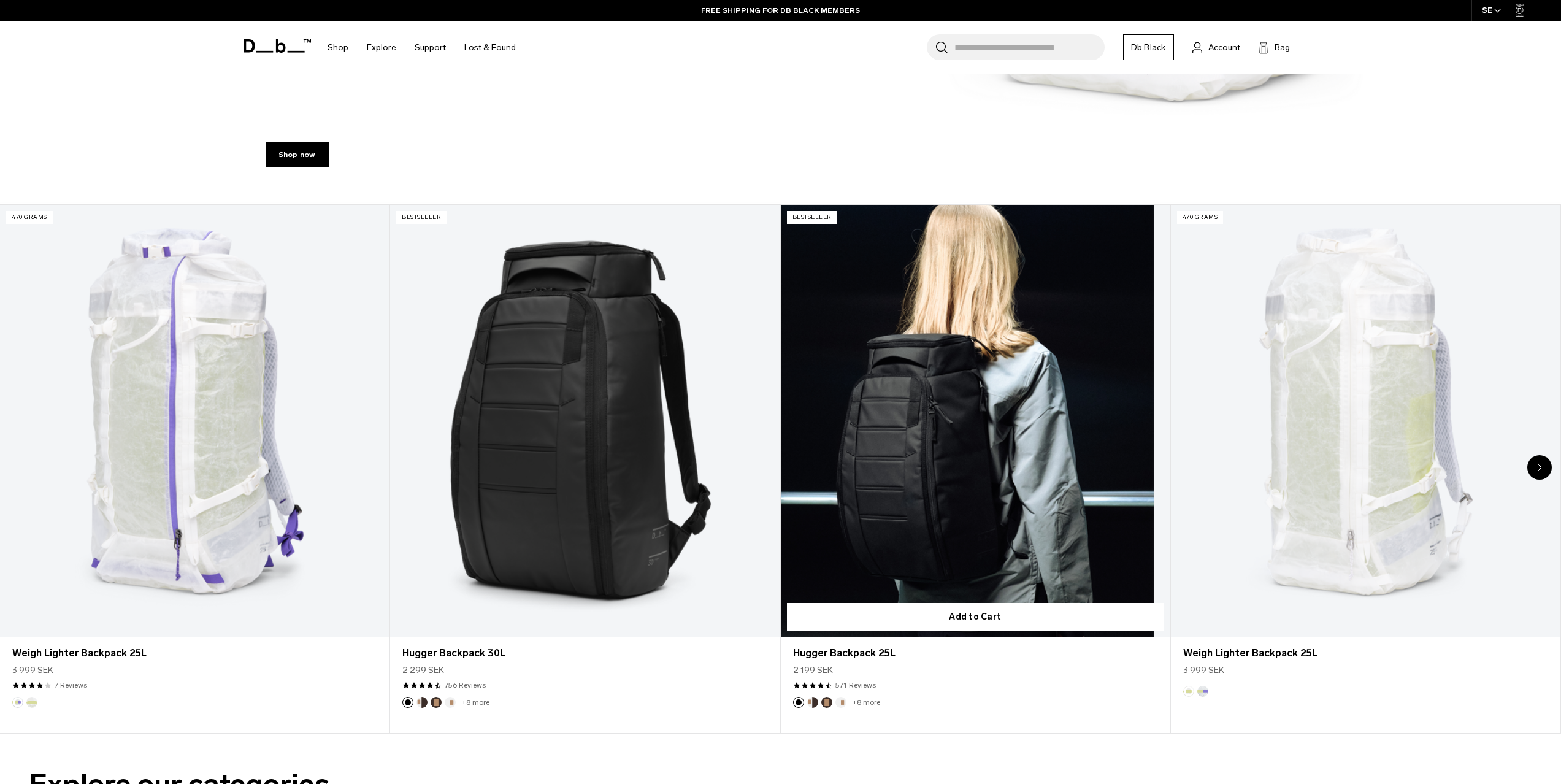
click at [979, 514] on link "Hugger Backpack 25L" at bounding box center [975, 421] width 389 height 432
